Goal: Obtain resource: Download file/media

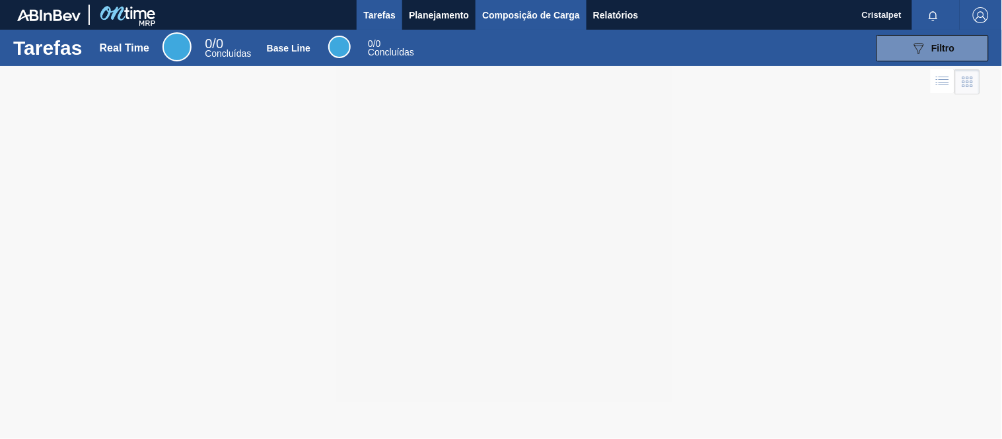
click at [500, 13] on span "Composição de Carga" at bounding box center [531, 15] width 98 height 16
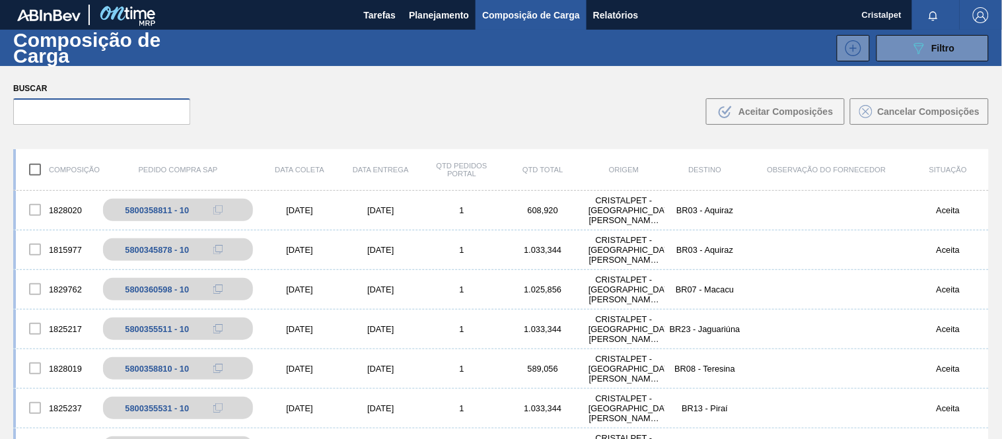
drag, startPoint x: 43, startPoint y: 114, endPoint x: 52, endPoint y: 117, distance: 9.2
click at [51, 117] on input "text" at bounding box center [101, 111] width 177 height 26
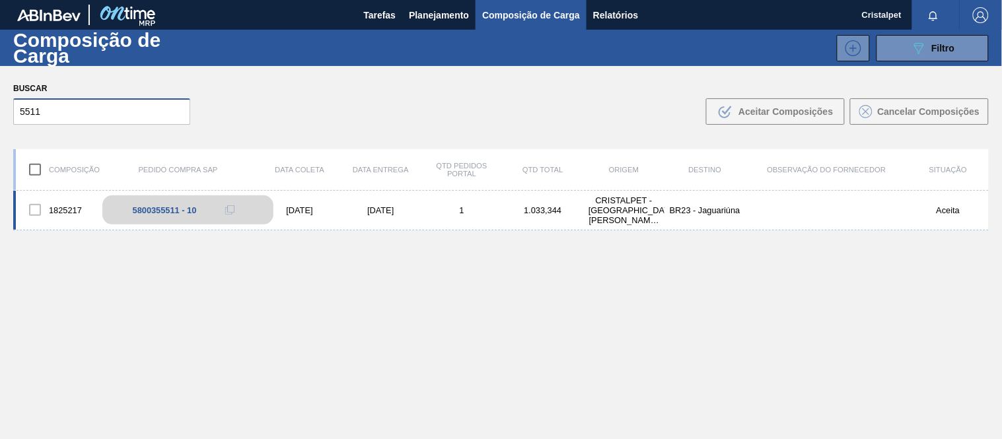
type input "5511"
click at [186, 202] on div "5800355511 - 10" at bounding box center [188, 210] width 172 height 29
click at [280, 212] on div "[DATE]" at bounding box center [299, 211] width 81 height 10
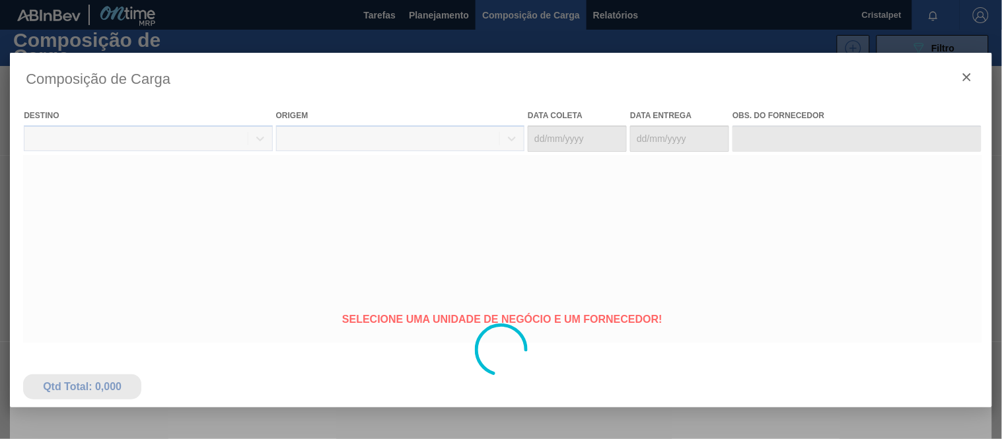
type coleta "[DATE]"
type entrega "[DATE]"
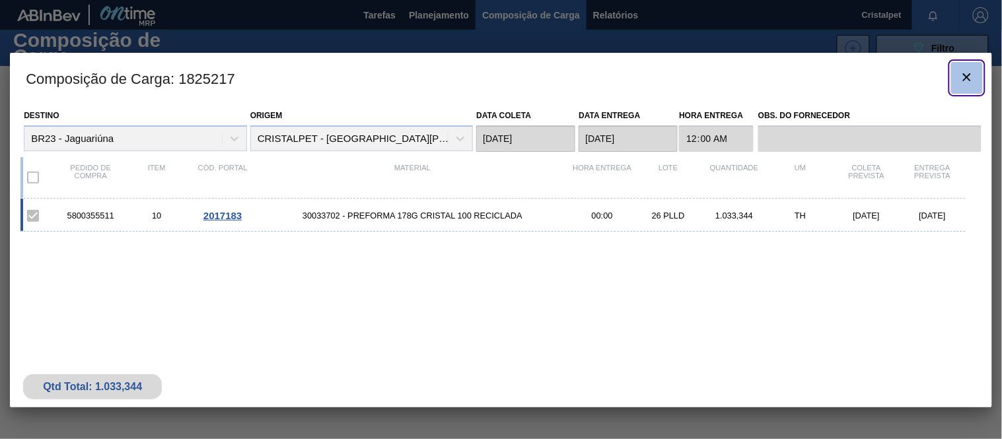
click at [967, 75] on icon "botão de ícone" at bounding box center [967, 77] width 16 height 16
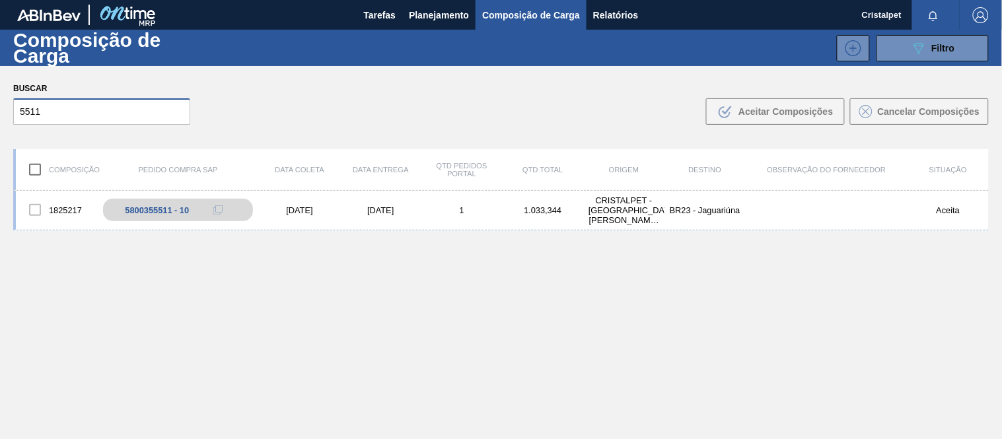
drag, startPoint x: 52, startPoint y: 111, endPoint x: 0, endPoint y: 172, distance: 79.7
click at [0, 144] on div "Composição de Carga 089F7B8B-B2A5-4AFE-B5C0-19BA573D28AC Filtro 089F7B8B-B2A5-4…" at bounding box center [501, 235] width 1002 height 410
type input "5525"
drag, startPoint x: 139, startPoint y: 194, endPoint x: 145, endPoint y: 205, distance: 12.7
click at [145, 202] on div "1825232 5800355525 - 10 [DATE] [DATE] 1 589,056 CRISTALPET - [GEOGRAPHIC_DATA][…" at bounding box center [501, 211] width 976 height 40
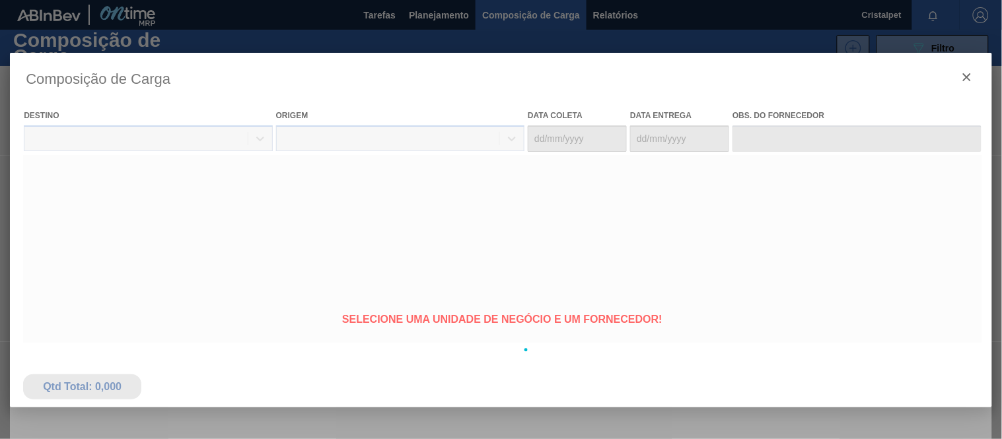
click at [149, 209] on div at bounding box center [501, 350] width 983 height 595
type coleta "[DATE]"
type entrega "[DATE]"
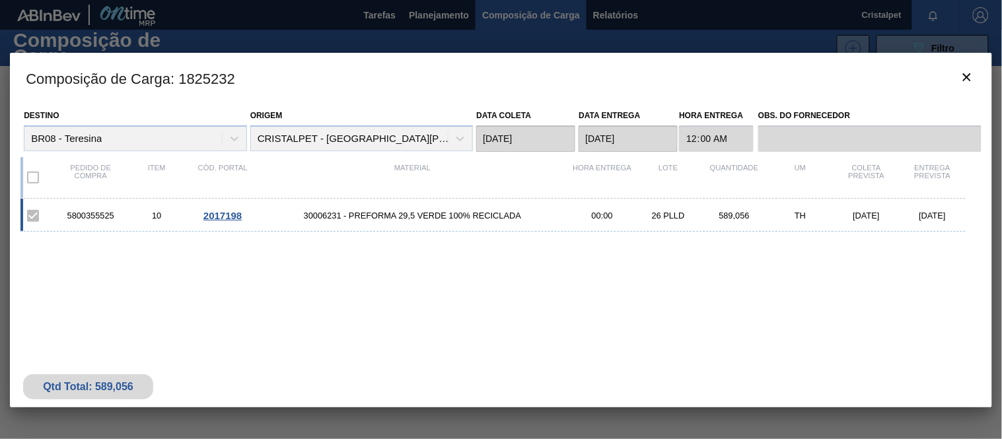
click at [110, 108] on div "Destino BR08 - Teresina" at bounding box center [135, 128] width 223 height 45
click at [973, 71] on icon "botão de ícone" at bounding box center [967, 77] width 16 height 16
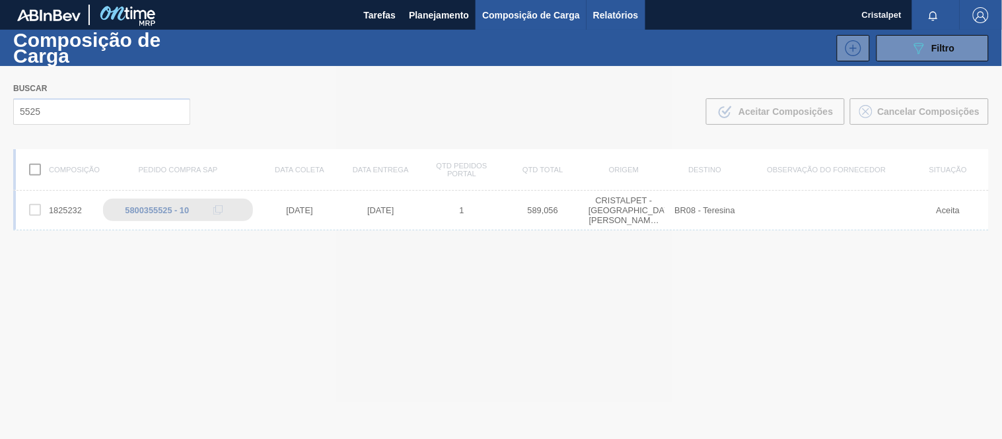
click at [621, 18] on span "Relatórios" at bounding box center [615, 15] width 45 height 16
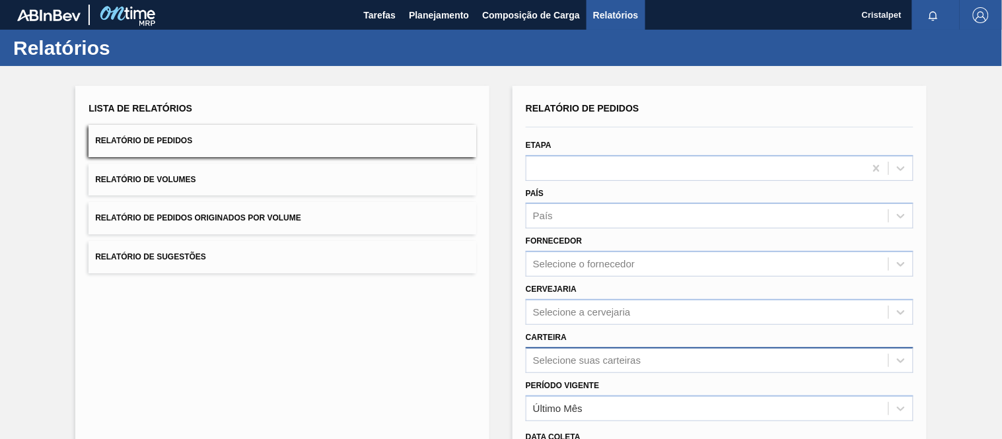
scroll to position [168, 0]
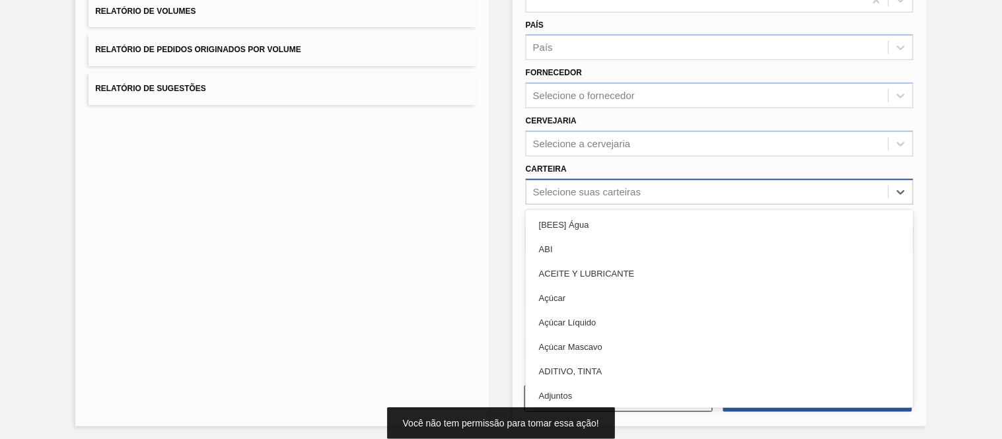
click at [570, 190] on div "Selecione suas carteiras" at bounding box center [587, 191] width 108 height 11
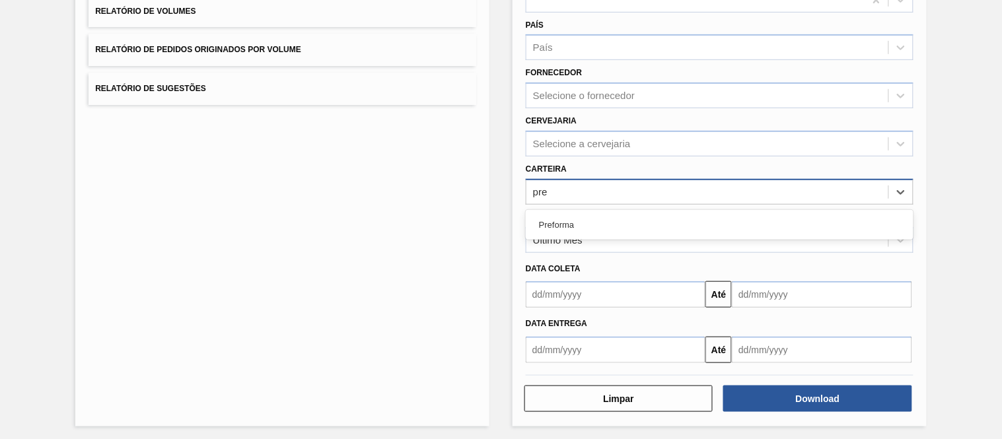
type input "pref"
click at [576, 221] on div "Preforma" at bounding box center [720, 225] width 388 height 24
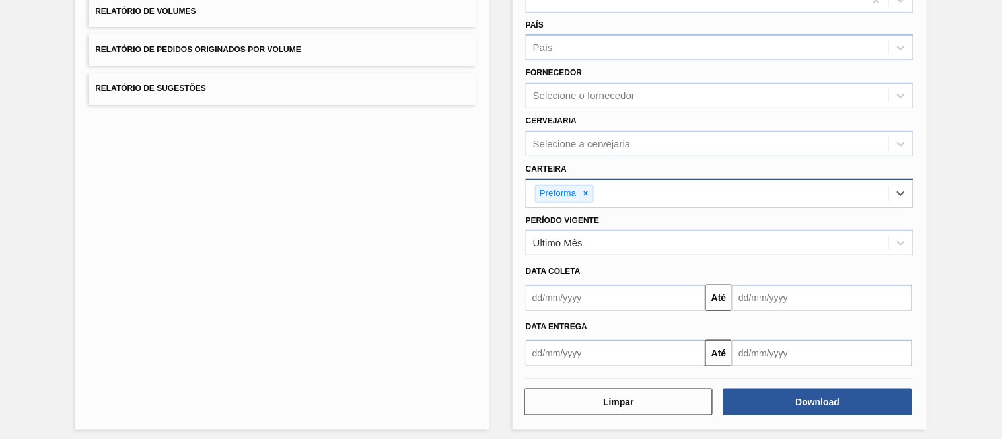
click at [548, 301] on input "text" at bounding box center [616, 298] width 180 height 26
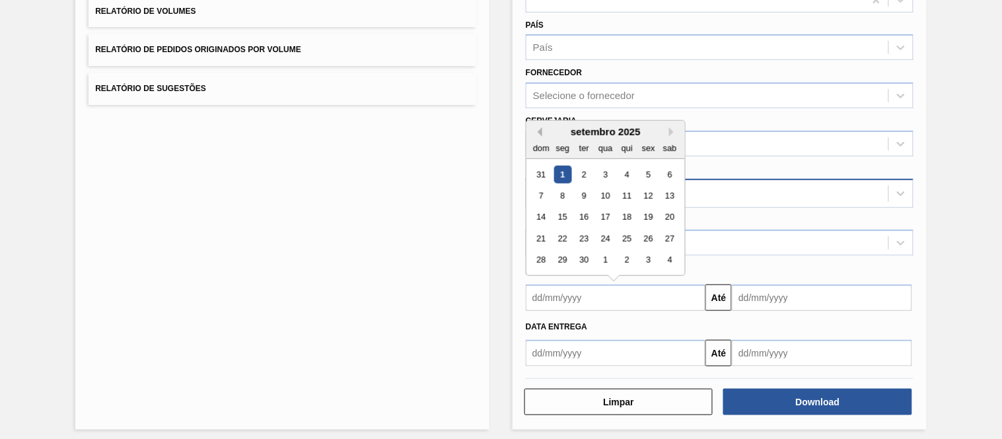
click at [539, 130] on button "Previous Month" at bounding box center [537, 132] width 9 height 9
click at [644, 219] on div "15" at bounding box center [649, 218] width 18 height 18
type input "[DATE]"
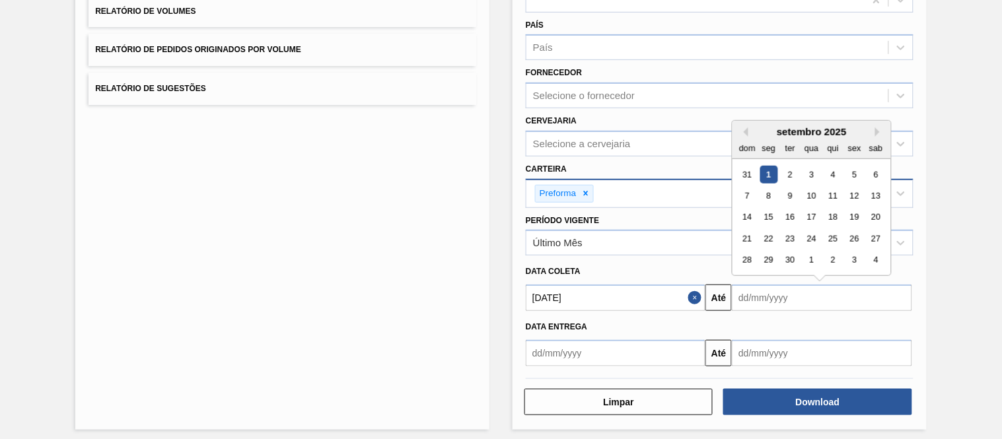
click at [794, 292] on input "text" at bounding box center [822, 298] width 180 height 26
click at [794, 258] on div "30" at bounding box center [791, 261] width 18 height 18
type input "[DATE]"
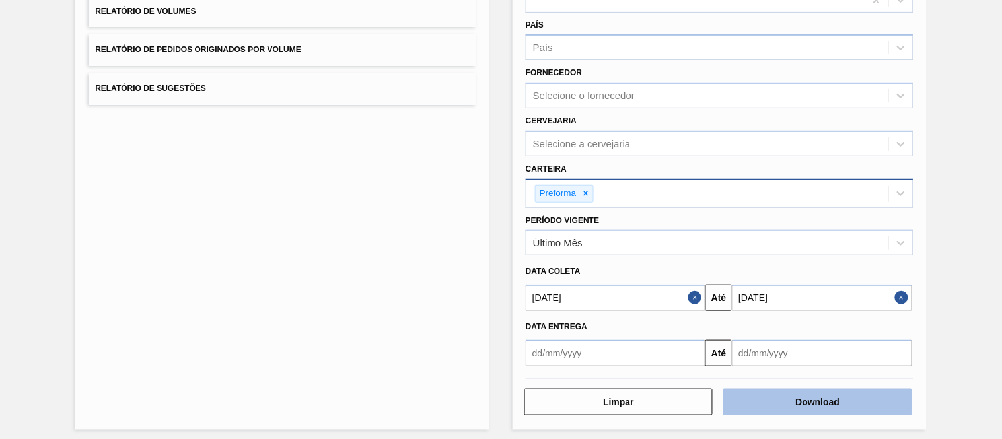
click at [850, 394] on button "Download" at bounding box center [818, 402] width 188 height 26
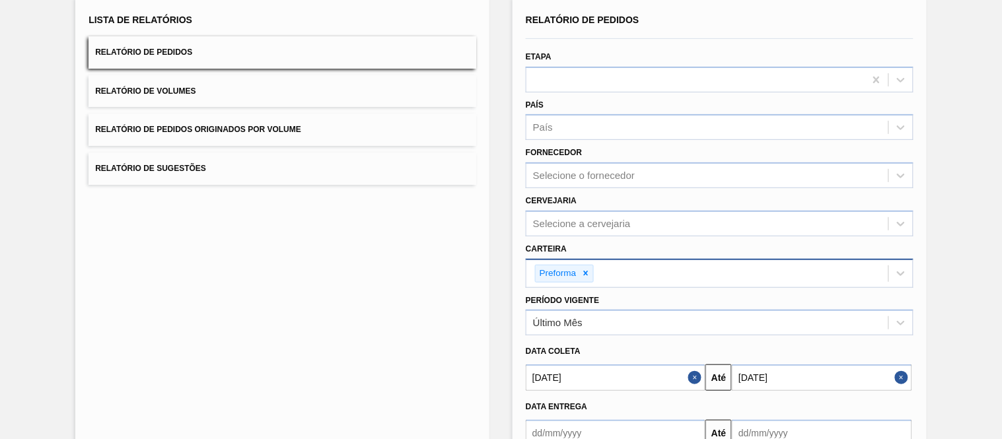
scroll to position [0, 0]
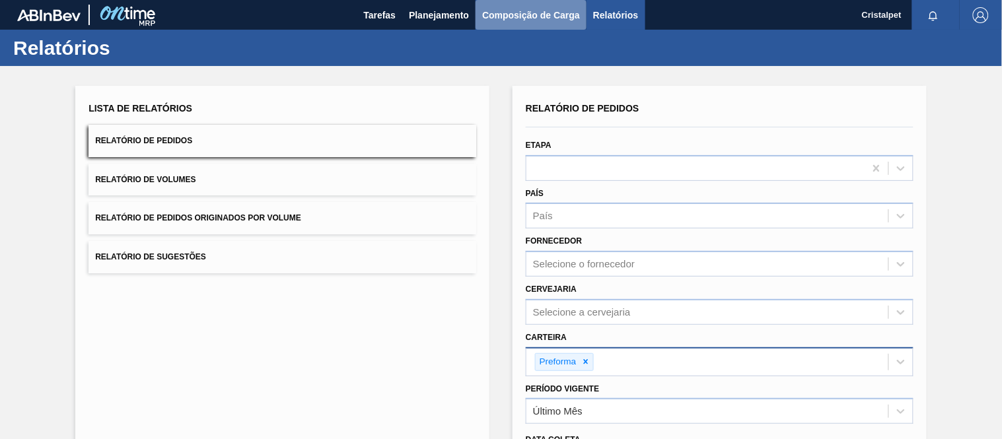
drag, startPoint x: 518, startPoint y: 17, endPoint x: 500, endPoint y: 20, distance: 18.1
click at [518, 18] on span "Composição de Carga" at bounding box center [531, 15] width 98 height 16
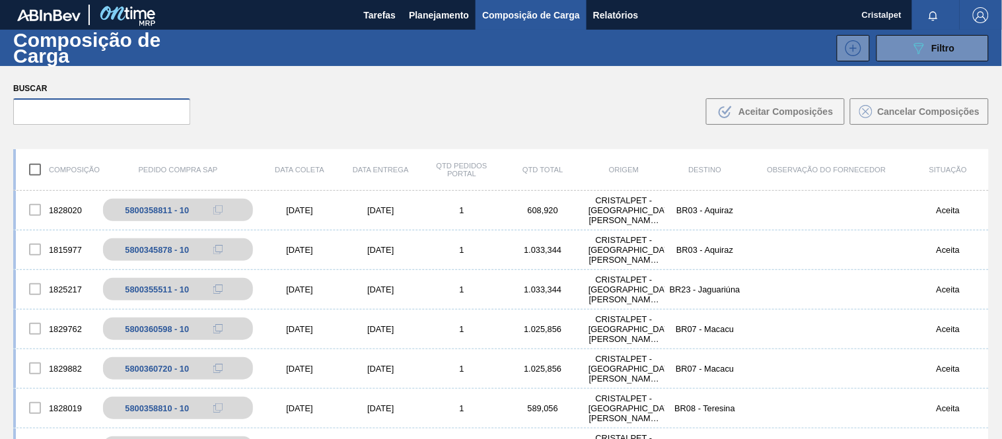
click at [43, 103] on input "text" at bounding box center [101, 111] width 177 height 26
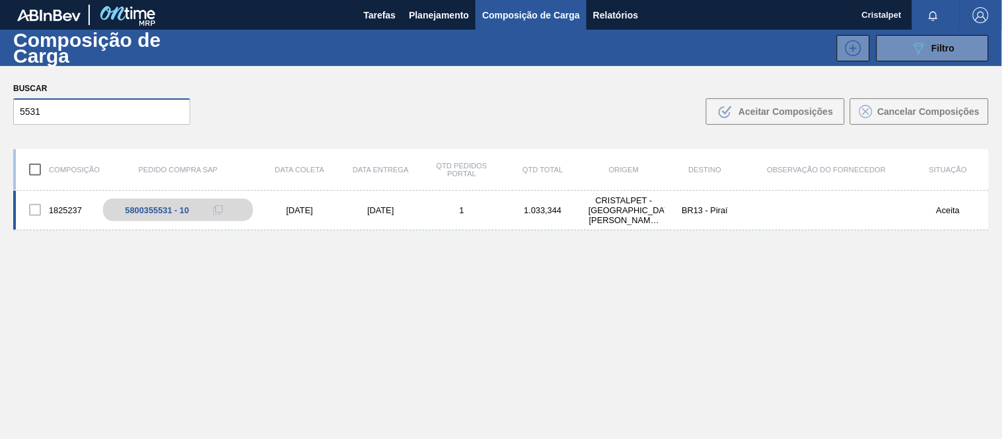
type input "5531"
click at [285, 203] on div "1825237 5800355531 - 10 [DATE] [DATE] 1 1.033,344 CRISTALPET - [GEOGRAPHIC_DATA…" at bounding box center [501, 211] width 976 height 40
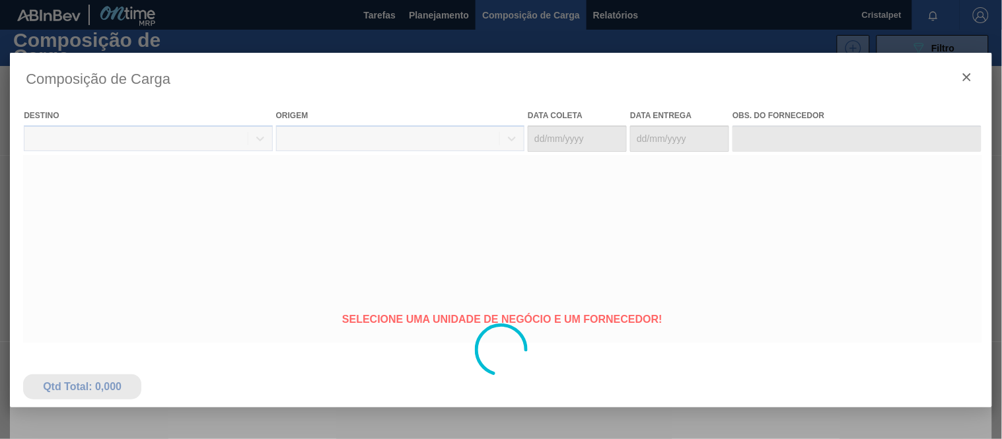
type coleta "[DATE]"
type entrega "[DATE]"
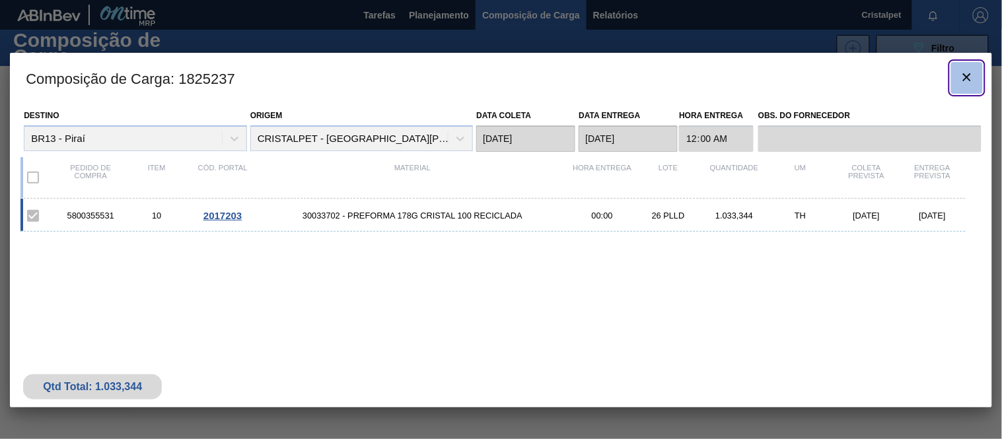
click at [961, 76] on icon "botão de ícone" at bounding box center [967, 77] width 16 height 16
